Goal: Information Seeking & Learning: Learn about a topic

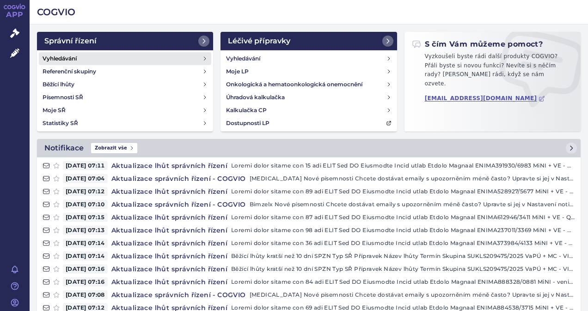
click at [60, 59] on h4 "Vyhledávání" at bounding box center [59, 58] width 34 height 9
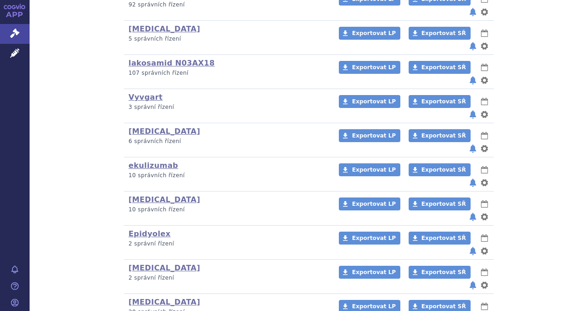
scroll to position [370, 0]
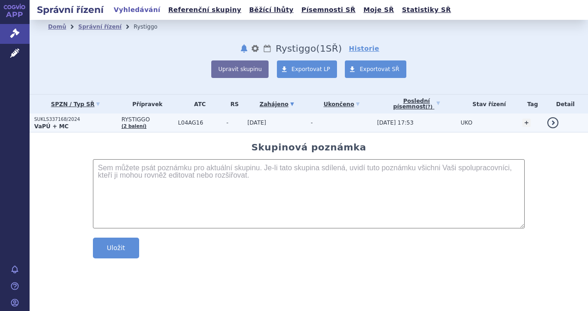
click at [49, 121] on p "SUKLS337168/2024" at bounding box center [75, 119] width 83 height 6
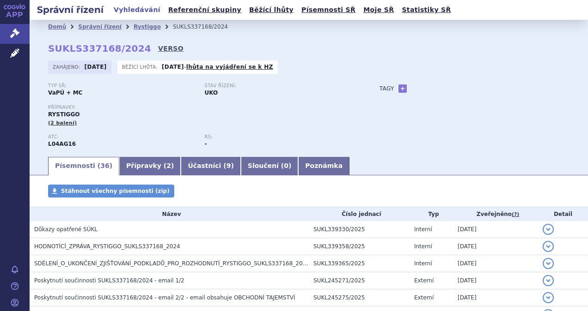
click at [158, 50] on link "VERSO" at bounding box center [170, 48] width 25 height 9
